Goal: Information Seeking & Learning: Learn about a topic

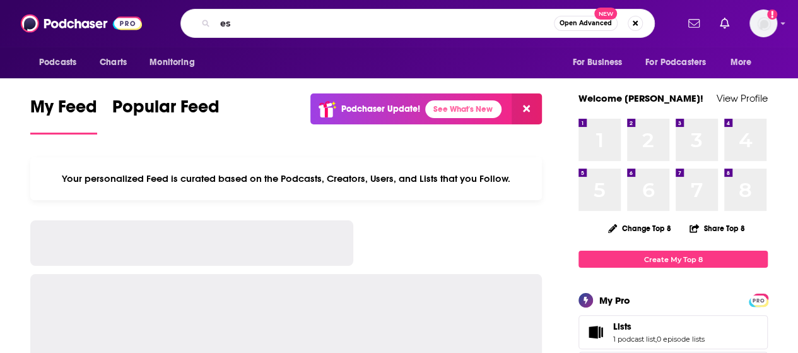
type input "e"
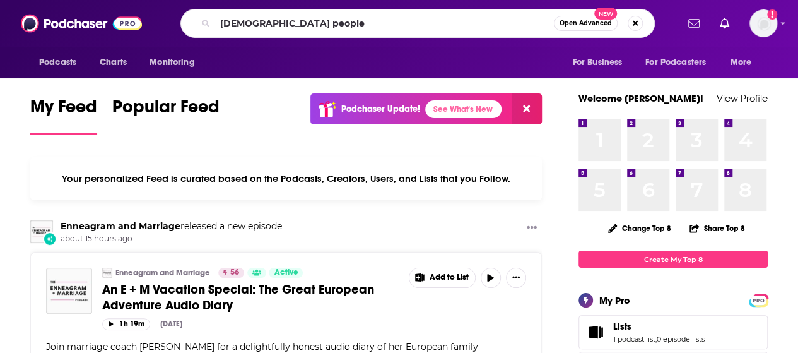
type input "[DEMOGRAPHIC_DATA] people"
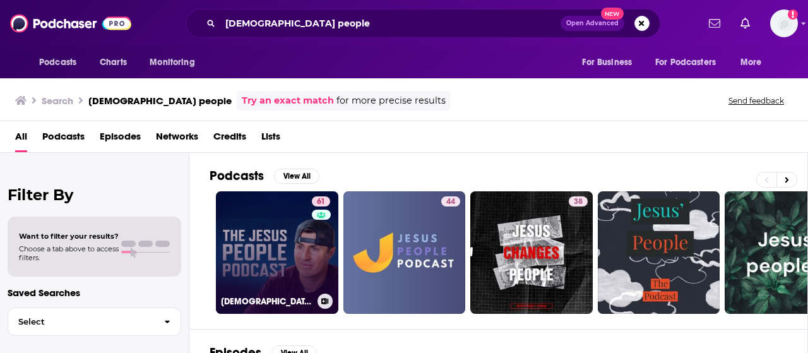
click at [314, 262] on div "61" at bounding box center [322, 244] width 21 height 97
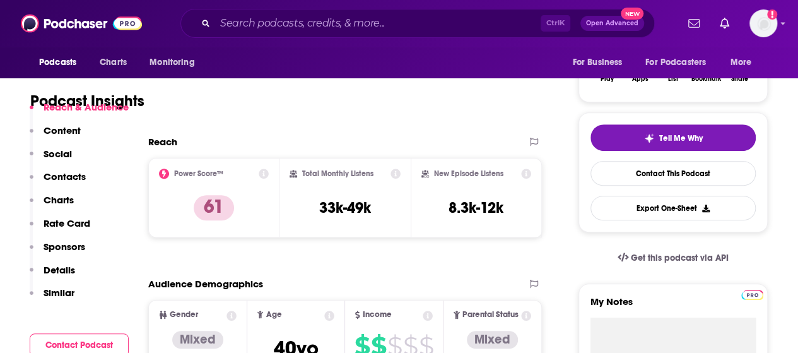
scroll to position [235, 0]
